Goal: Information Seeking & Learning: Learn about a topic

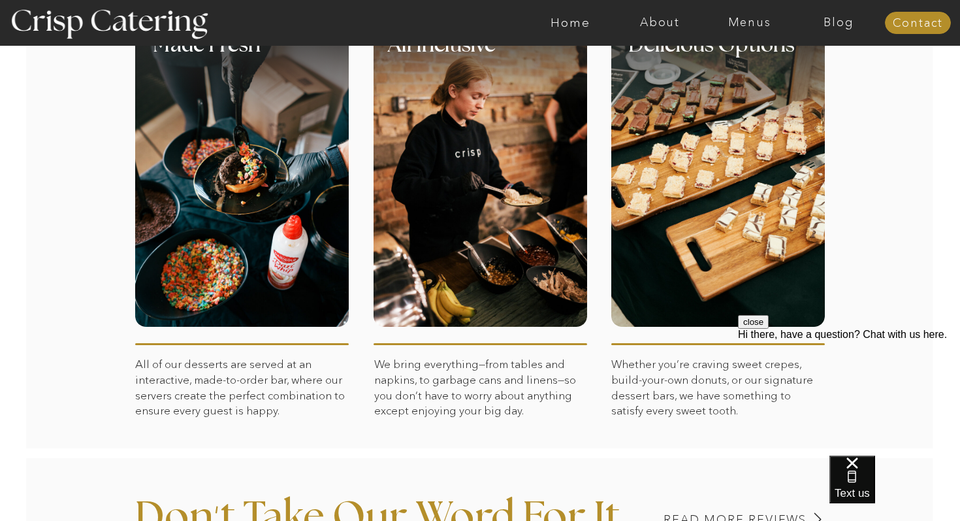
scroll to position [612, 0]
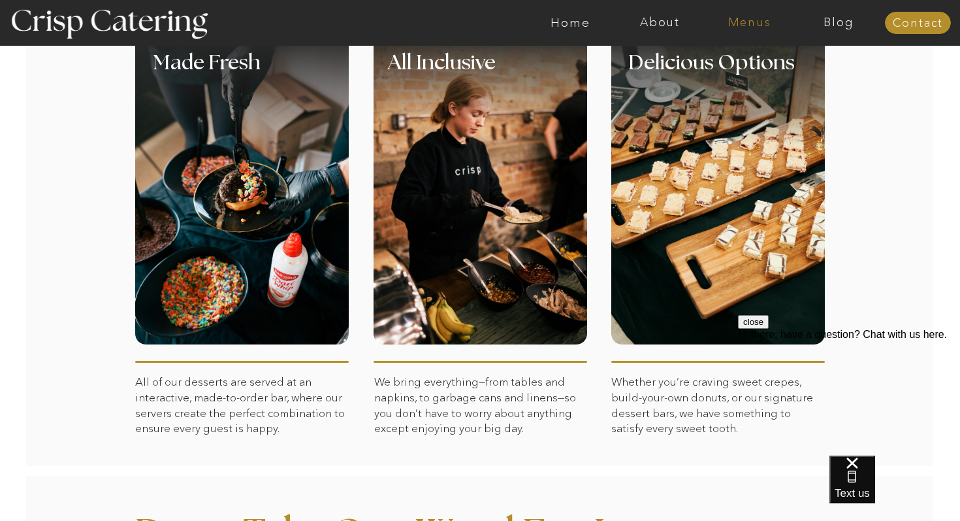
click at [746, 26] on nav "Menus" at bounding box center [750, 22] width 90 height 13
click at [725, 78] on nav "Winter (Sep-Feb)" at bounding box center [748, 77] width 107 height 12
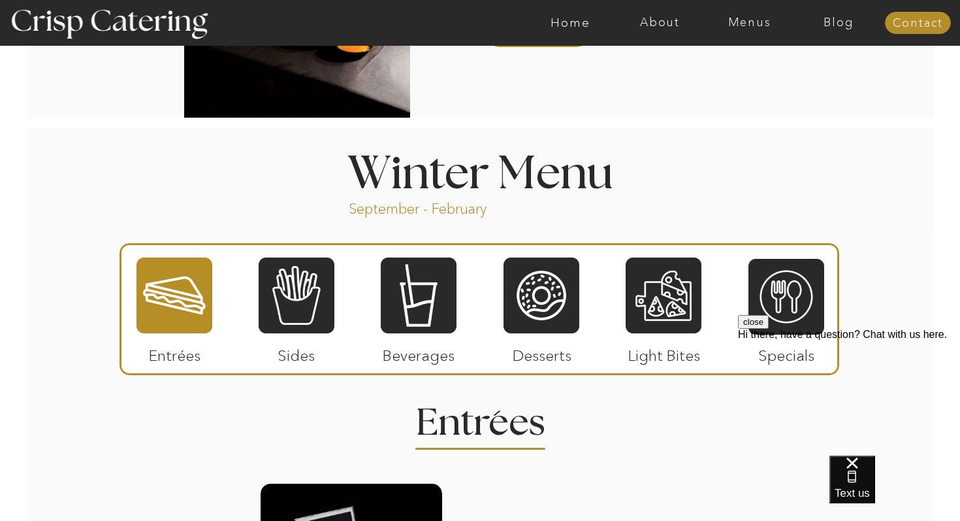
scroll to position [1341, 0]
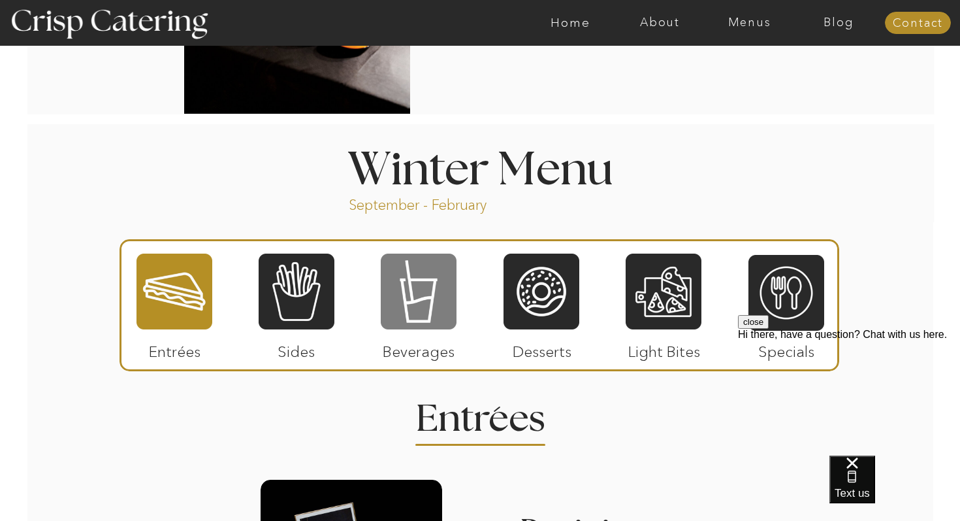
click at [421, 315] on div at bounding box center [419, 291] width 76 height 78
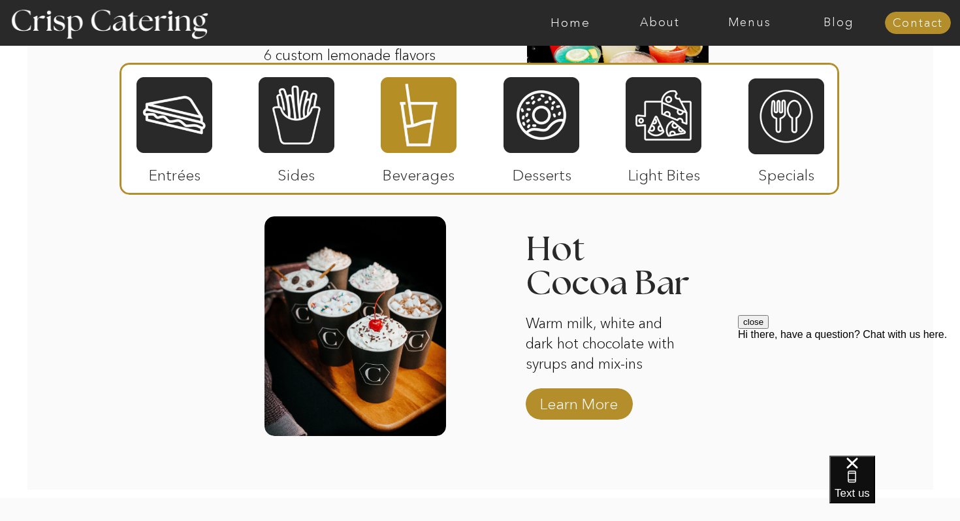
scroll to position [2116, 0]
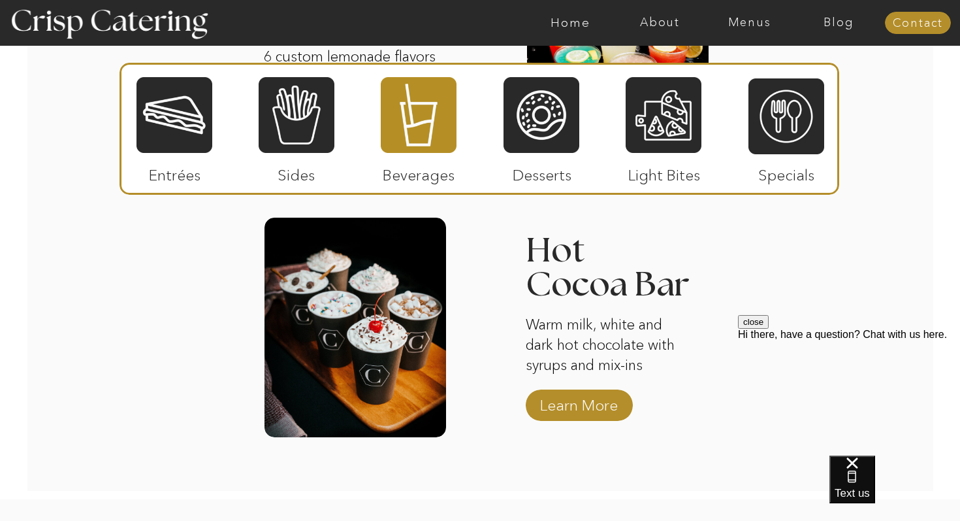
click at [392, 308] on div at bounding box center [356, 328] width 182 height 220
click at [572, 403] on p "Learn More" at bounding box center [579, 402] width 87 height 38
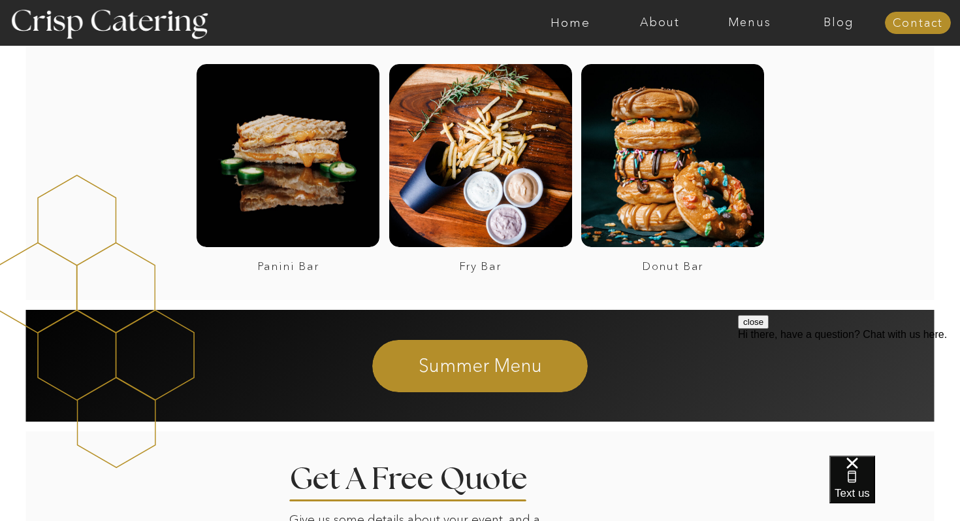
scroll to position [2491, 0]
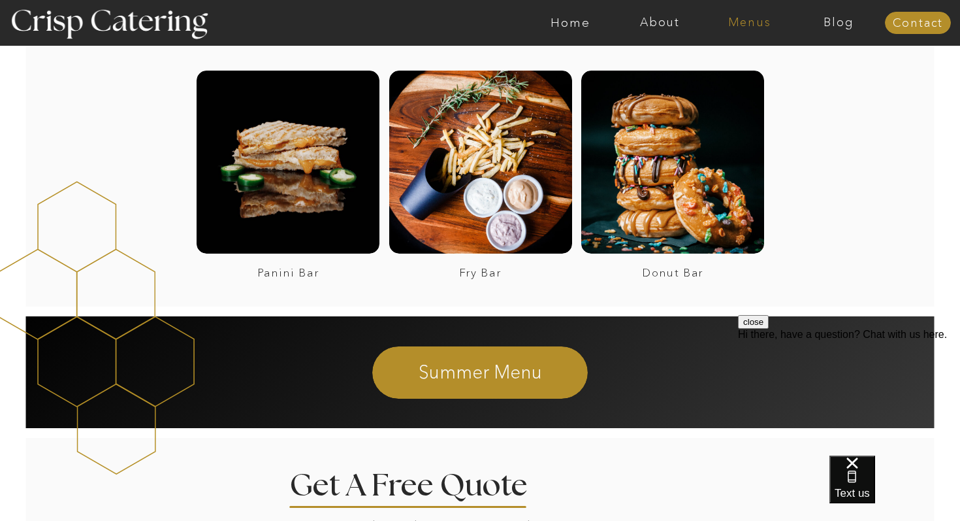
click at [739, 23] on nav "Menus" at bounding box center [750, 22] width 90 height 13
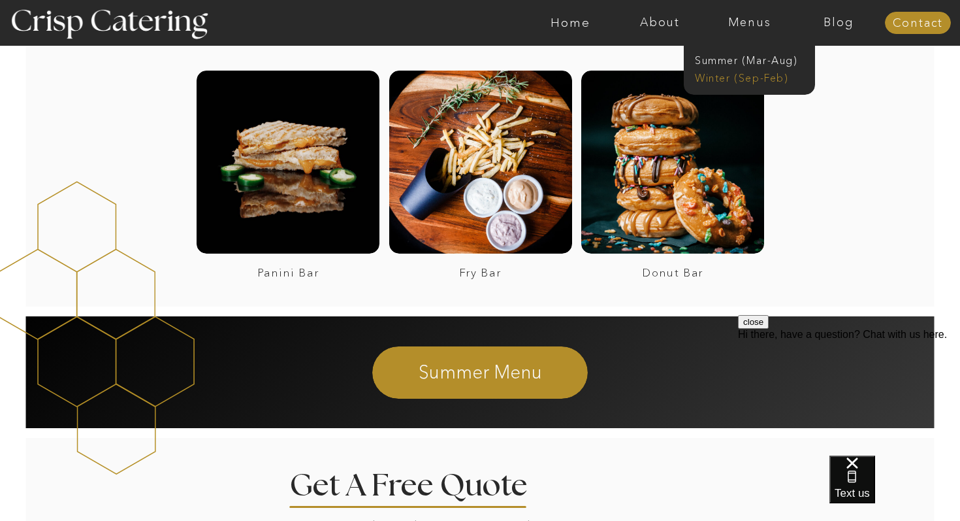
click at [719, 75] on nav "Winter (Sep-Feb)" at bounding box center [748, 77] width 107 height 12
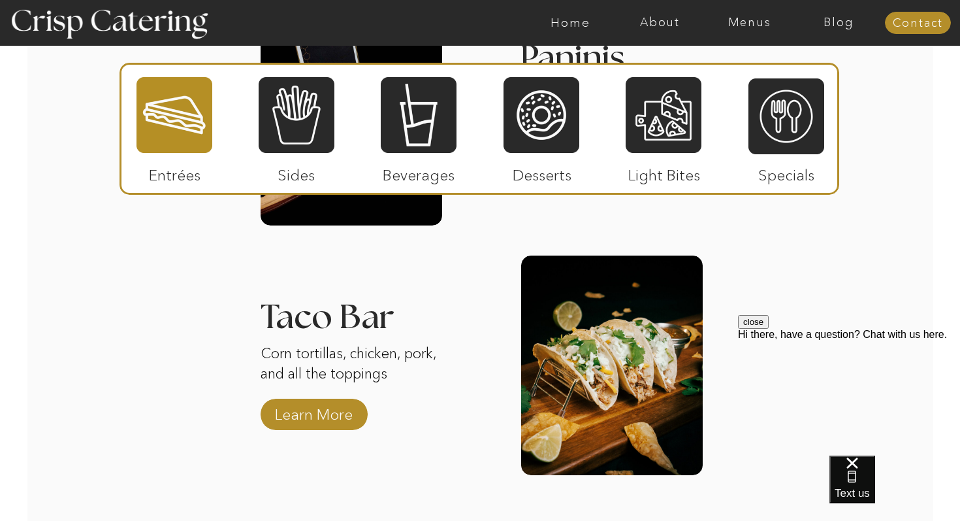
scroll to position [1840, 0]
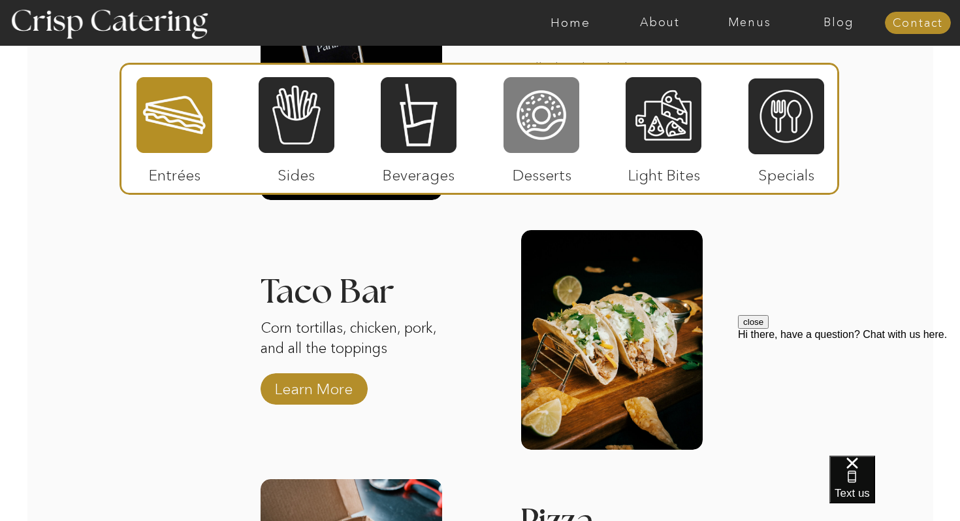
click at [540, 118] on div at bounding box center [542, 115] width 76 height 78
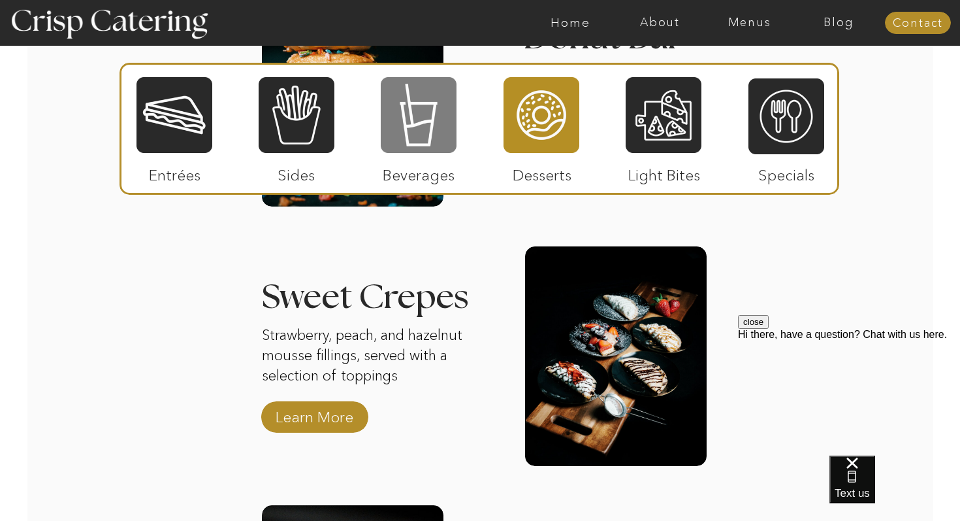
click at [406, 118] on div at bounding box center [419, 115] width 76 height 78
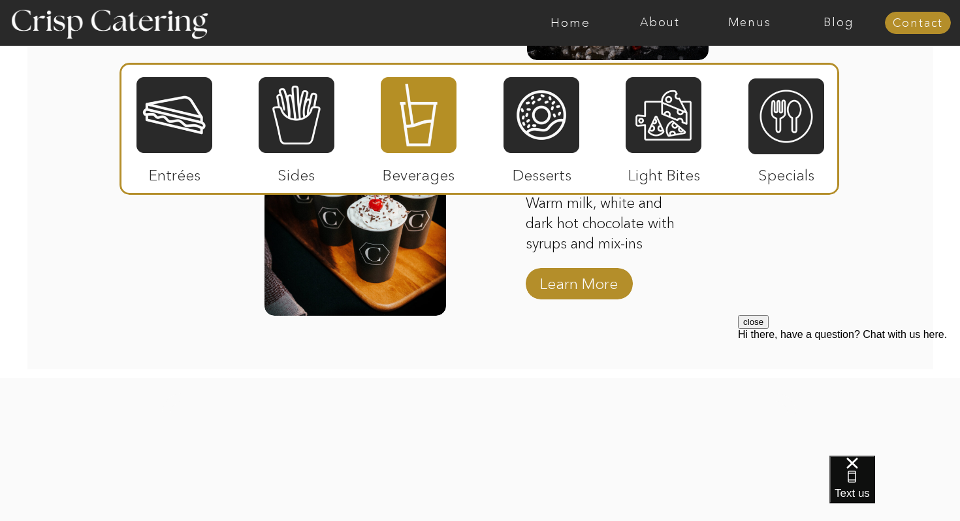
scroll to position [2244, 0]
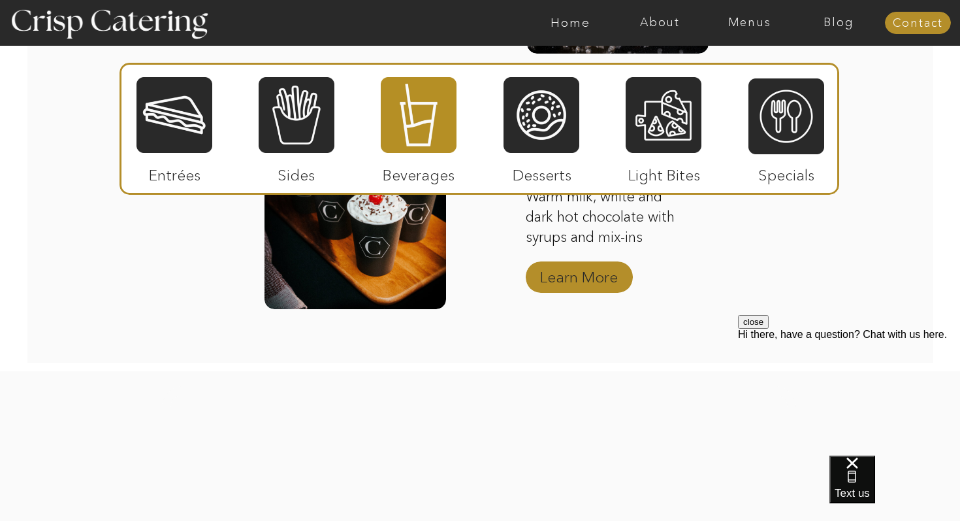
click at [595, 275] on p "Learn More" at bounding box center [579, 274] width 87 height 38
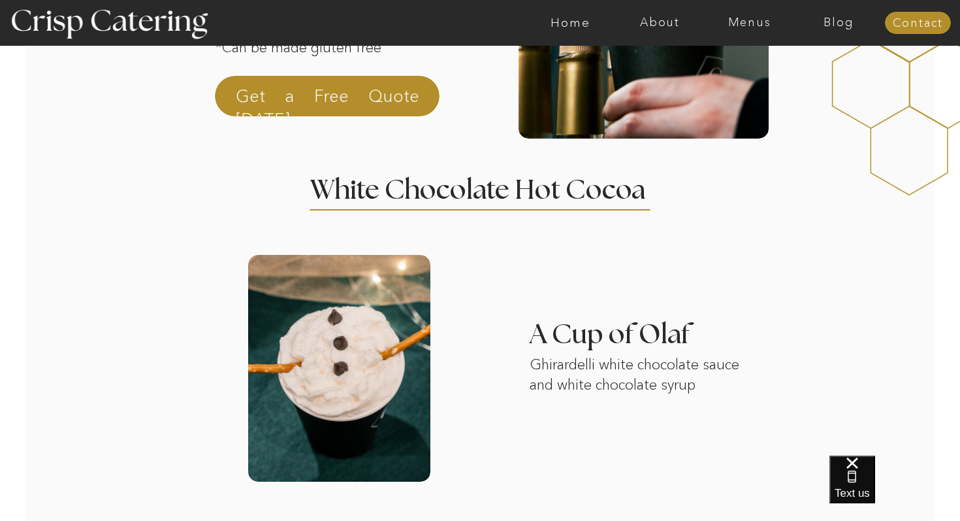
click at [282, 84] on div at bounding box center [327, 96] width 225 height 41
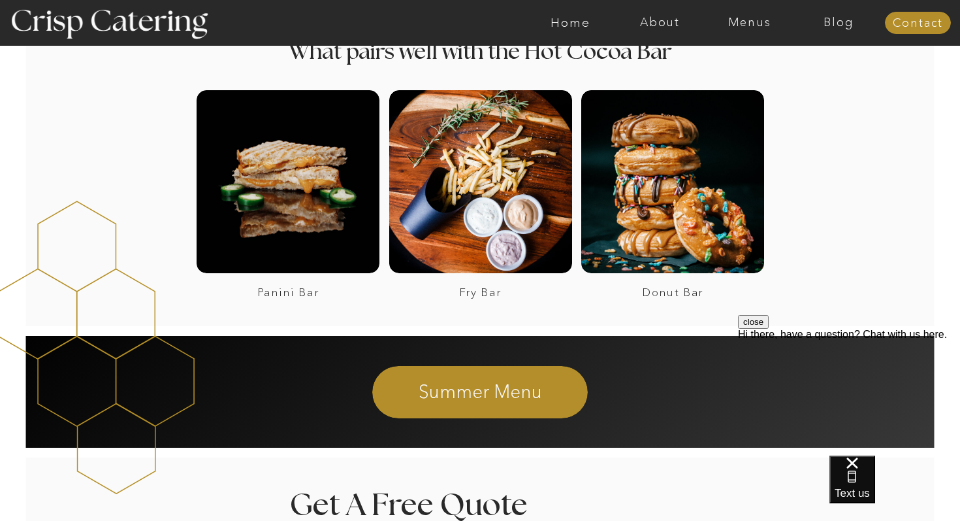
scroll to position [2457, 0]
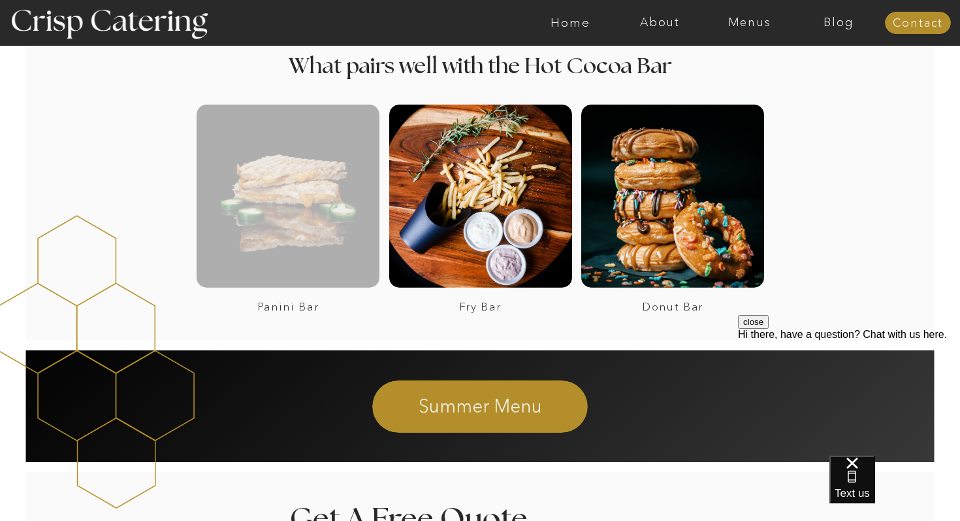
click at [319, 237] on div at bounding box center [288, 196] width 183 height 183
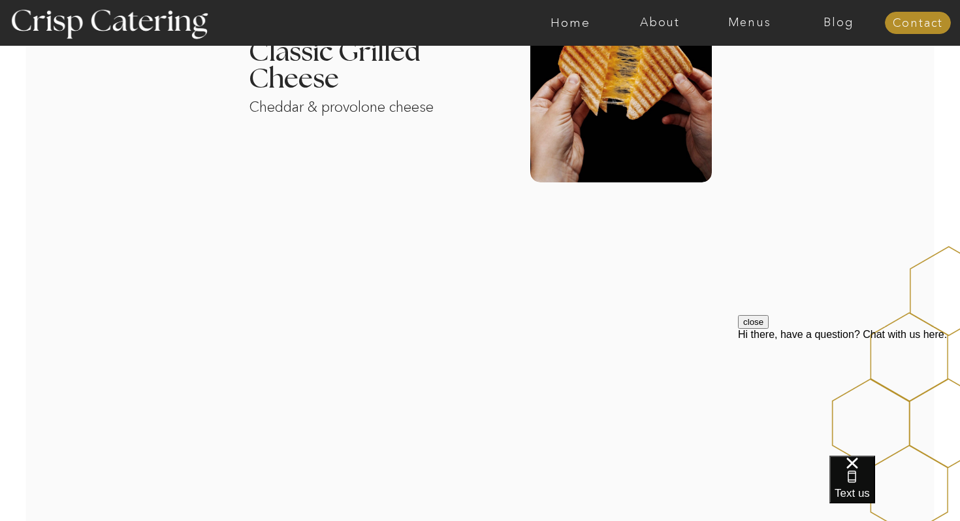
scroll to position [1165, 0]
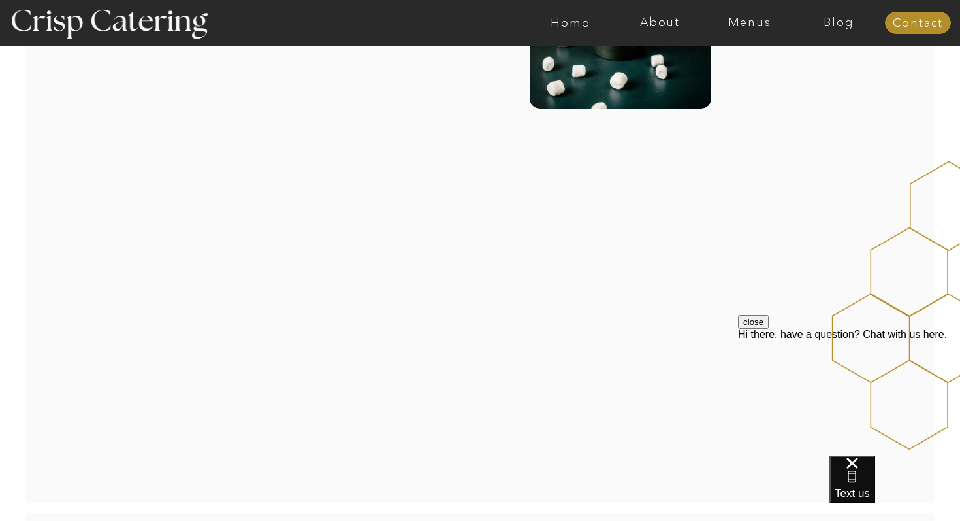
scroll to position [1973, 0]
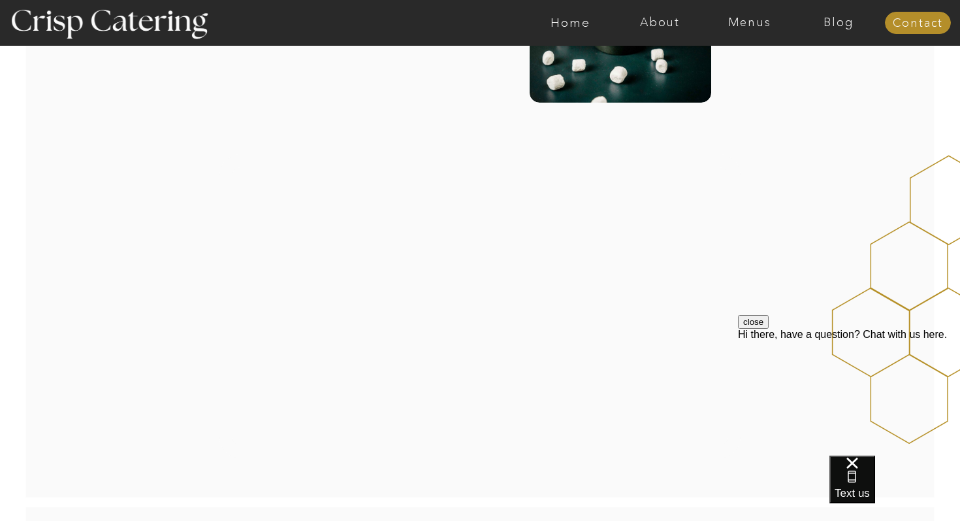
click at [769, 329] on button "close" at bounding box center [753, 322] width 31 height 14
click at [633, 334] on div at bounding box center [480, 306] width 521 height 304
